Goal: Task Accomplishment & Management: Manage account settings

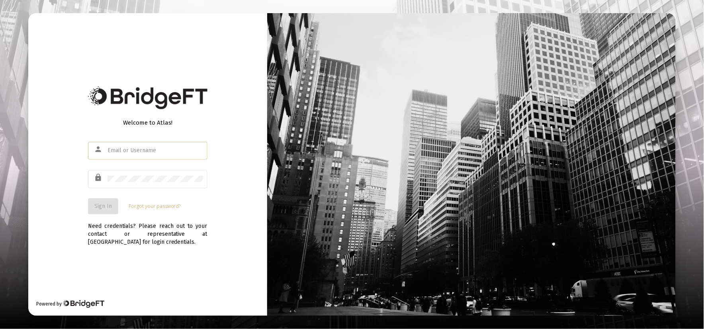
click at [137, 153] on input "text" at bounding box center [155, 150] width 96 height 6
click at [132, 147] on input "text" at bounding box center [155, 150] width 96 height 6
click at [132, 149] on input "text" at bounding box center [155, 150] width 96 height 6
click at [74, 182] on div "Welcome to Atlas! person lock Sign In Forgot your password? Need credentials? P…" at bounding box center [147, 164] width 239 height 302
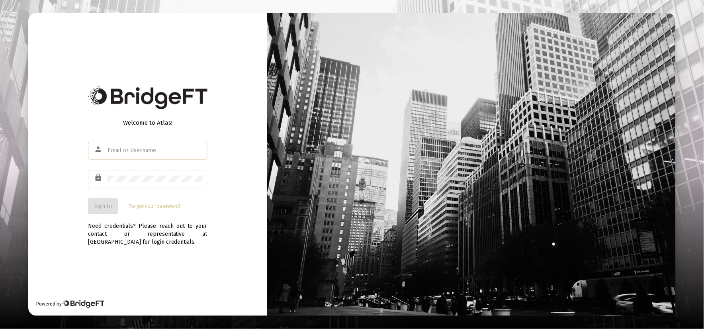
click at [121, 147] on input "text" at bounding box center [155, 150] width 96 height 6
click at [120, 157] on div at bounding box center [155, 149] width 96 height 19
click at [119, 149] on input "text" at bounding box center [155, 150] width 96 height 6
type input "b"
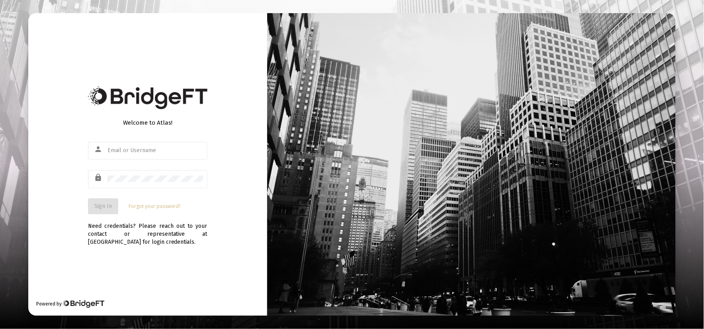
click at [82, 107] on div "Welcome to Atlas! person lock Sign In Forgot your password? Need credentials? P…" at bounding box center [147, 164] width 239 height 302
